Goal: Task Accomplishment & Management: Manage account settings

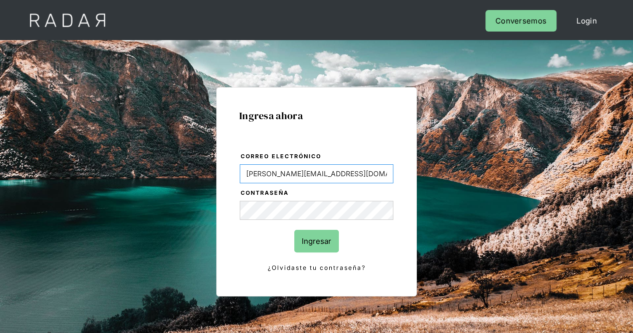
drag, startPoint x: 348, startPoint y: 167, endPoint x: 181, endPoint y: 165, distance: 167.0
click at [181, 165] on div "Ingresa ahora Correo electrónico [PERSON_NAME][EMAIL_ADDRESS][DOMAIN_NAME] Cont…" at bounding box center [317, 225] width 470 height 311
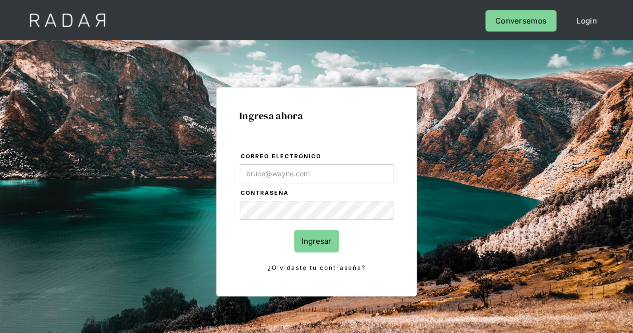
click at [420, 207] on div "Ingresa ahora Correo electrónico Contraseña Ingresar ¿Olvidaste tu contraseña? …" at bounding box center [317, 225] width 470 height 311
click at [175, 202] on div "Ingresa ahora Correo electrónico Contraseña Ingresar ¿Olvidaste tu contraseña? …" at bounding box center [317, 225] width 470 height 311
click at [292, 174] on input "Correo electrónico" at bounding box center [317, 173] width 154 height 19
type input "[PERSON_NAME][EMAIL_ADDRESS][PERSON_NAME][DOMAIN_NAME]"
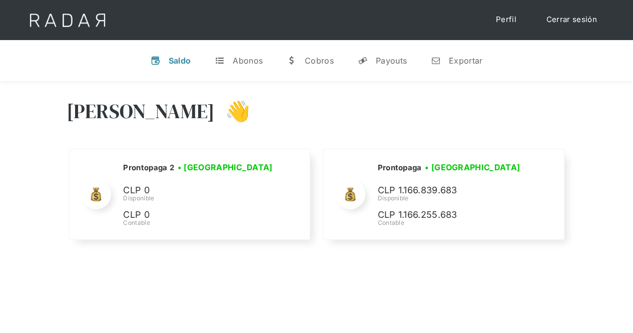
click at [558, 22] on link "Cerrar sesión" at bounding box center [571, 20] width 71 height 20
